Goal: Task Accomplishment & Management: Use online tool/utility

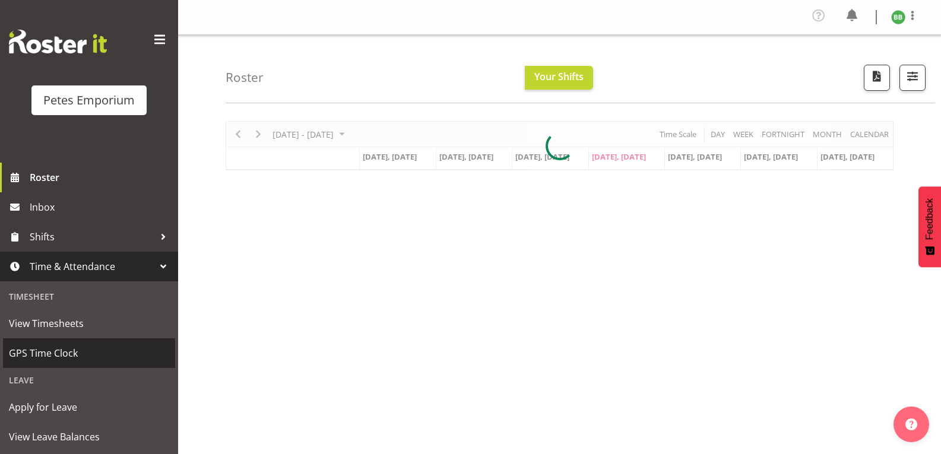
click at [73, 354] on span "GPS Time Clock" at bounding box center [89, 353] width 160 height 18
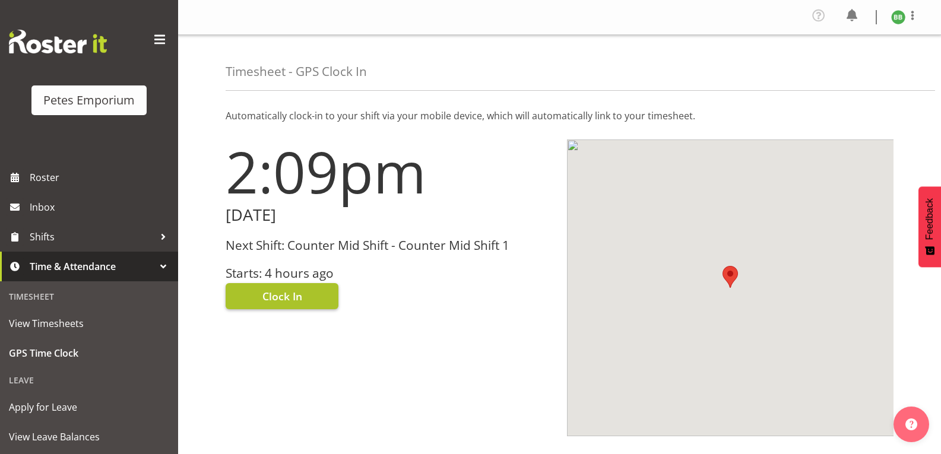
click at [293, 293] on span "Clock In" at bounding box center [282, 295] width 40 height 15
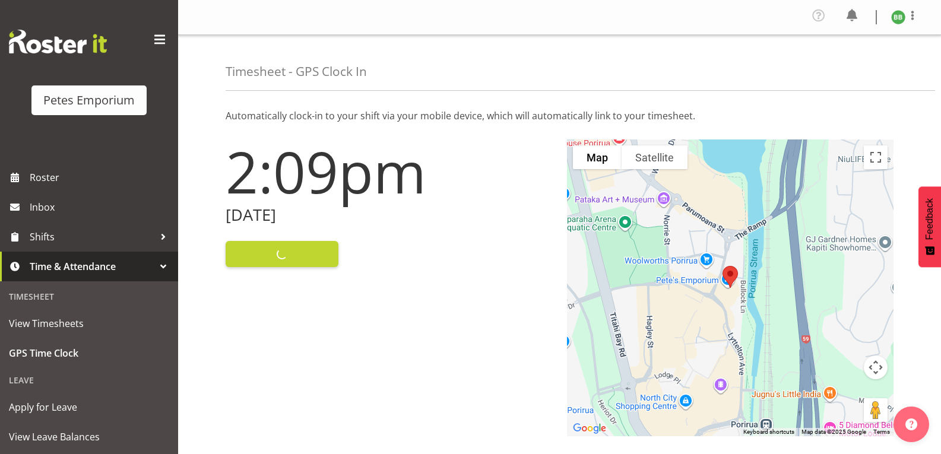
click at [897, 15] on img at bounding box center [898, 17] width 14 height 14
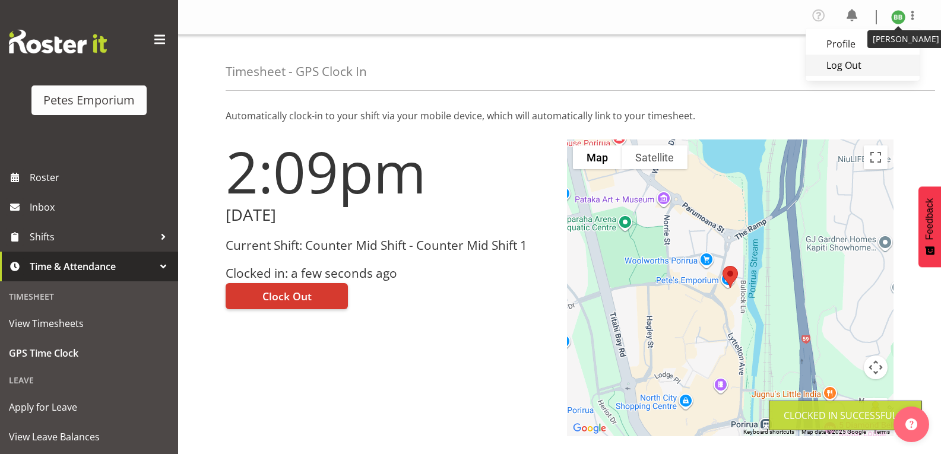
click at [833, 66] on link "Log Out" at bounding box center [862, 65] width 114 height 21
